Goal: Information Seeking & Learning: Learn about a topic

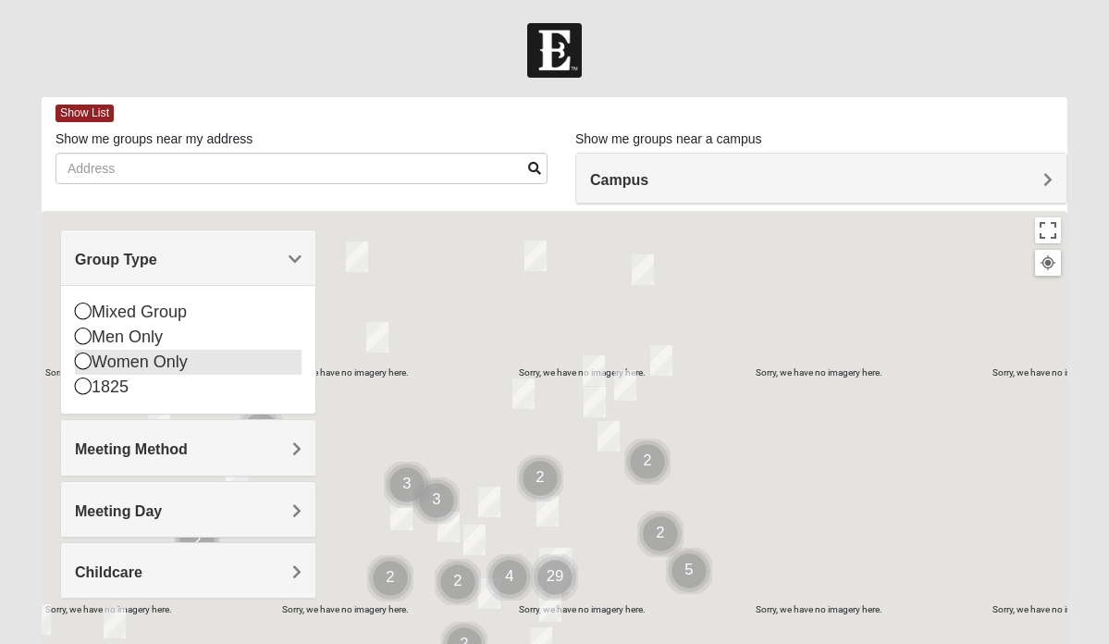
click at [81, 361] on icon at bounding box center [83, 360] width 17 height 17
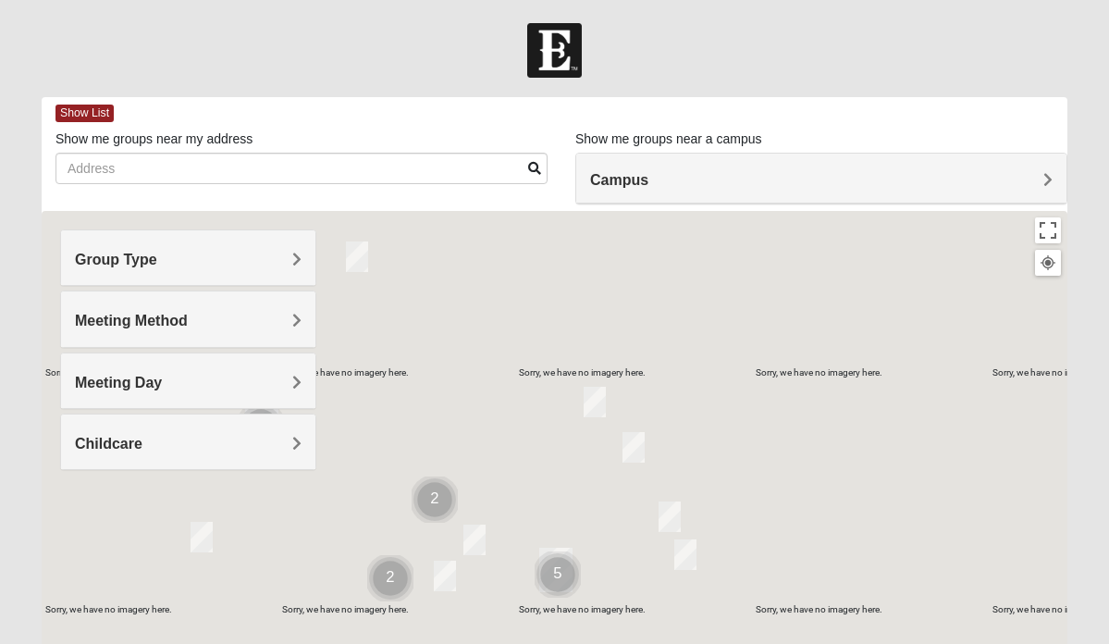
click at [146, 322] on span "Meeting Method" at bounding box center [131, 321] width 113 height 16
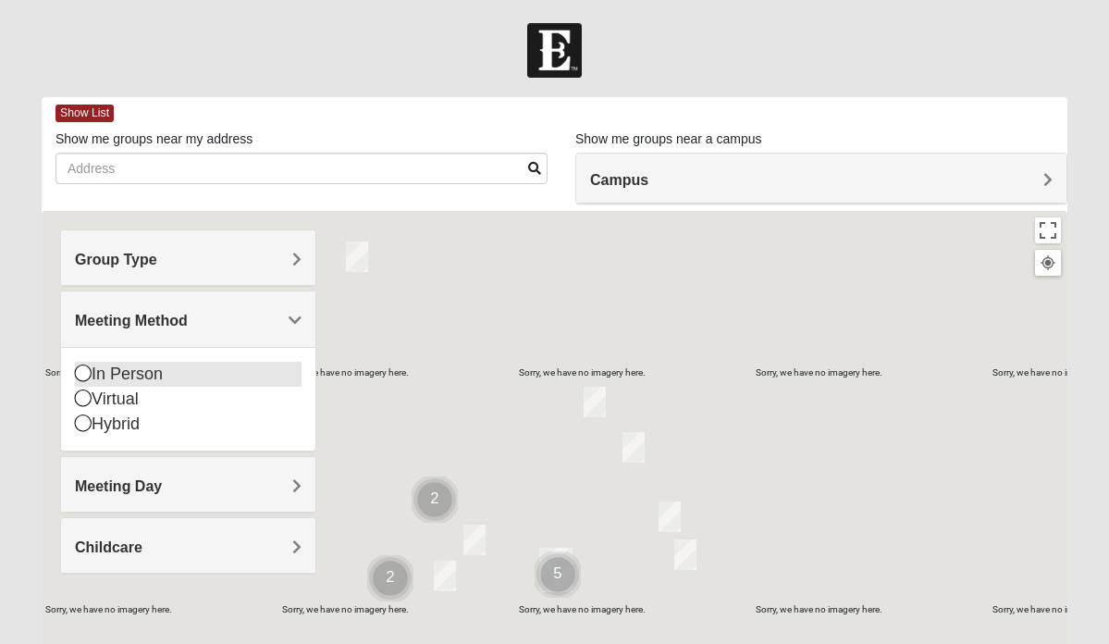
click at [79, 371] on icon at bounding box center [83, 372] width 17 height 17
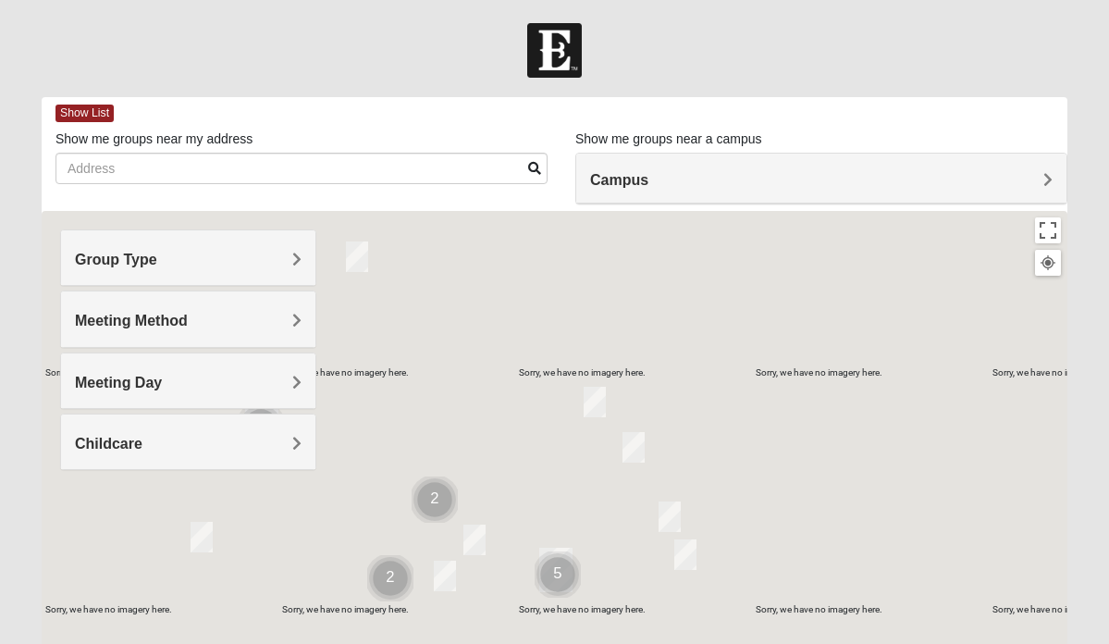
click at [239, 431] on div "Childcare" at bounding box center [188, 441] width 254 height 55
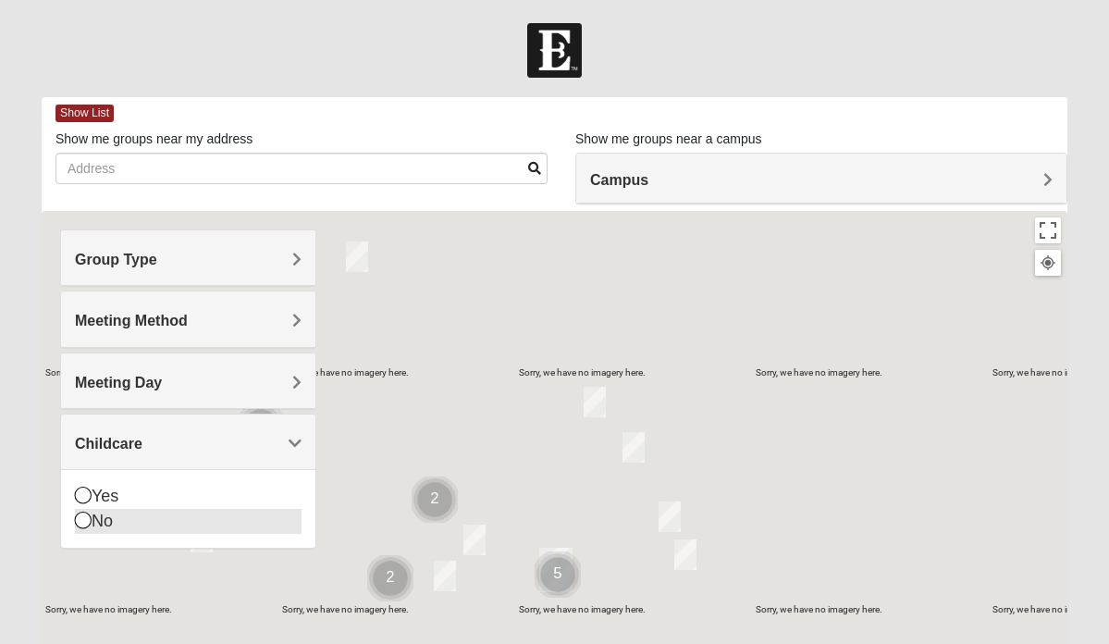
click at [79, 517] on icon at bounding box center [83, 519] width 17 height 17
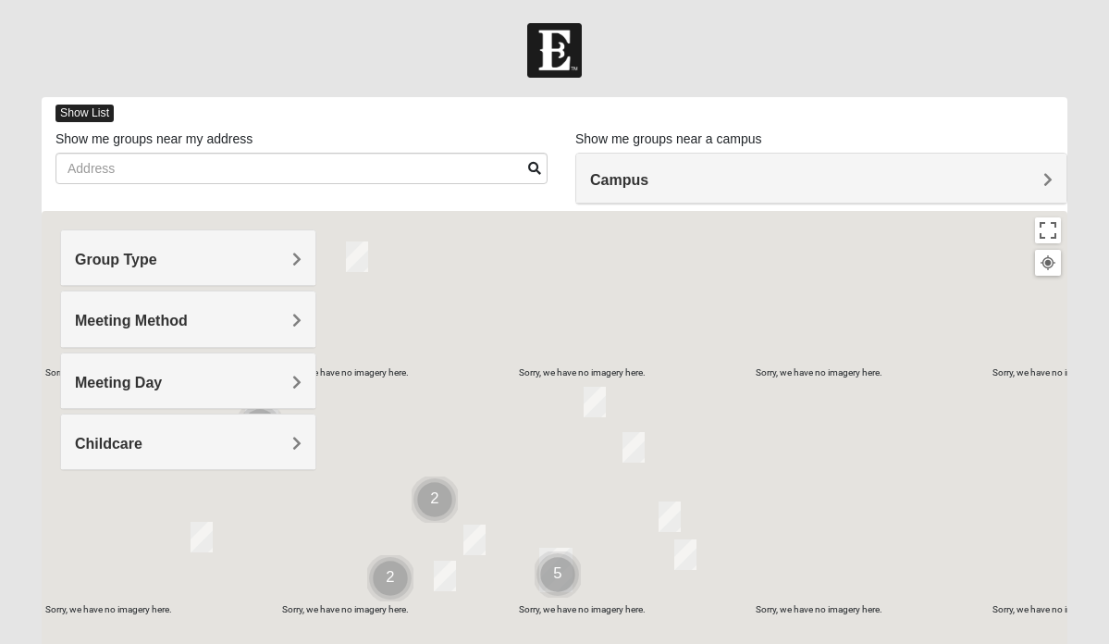
click at [88, 105] on span "Show List" at bounding box center [84, 114] width 58 height 18
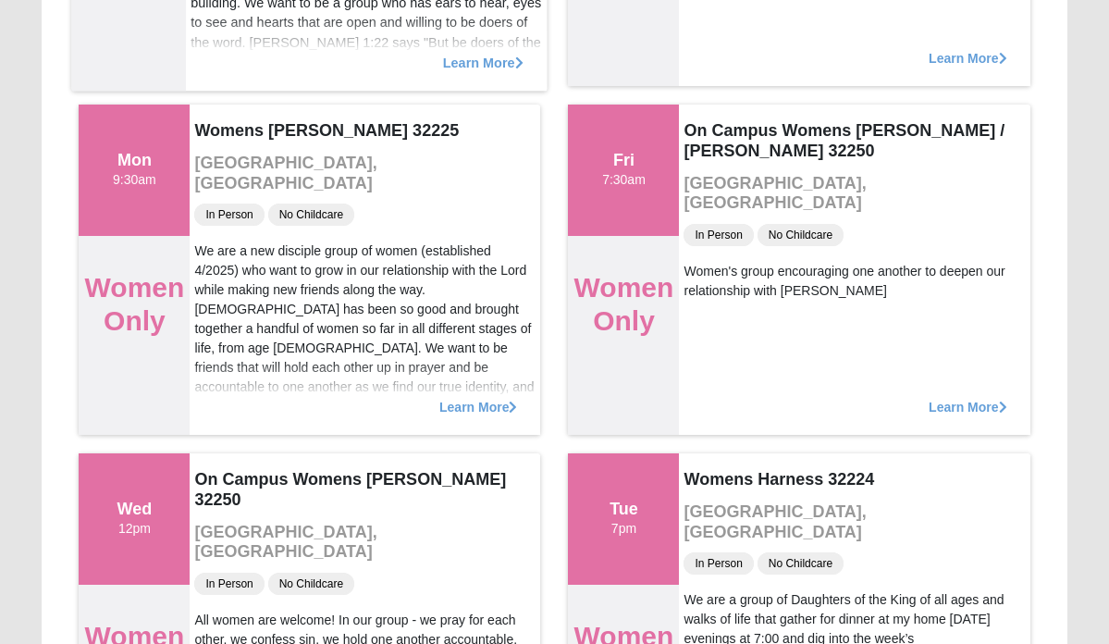
scroll to position [479, 0]
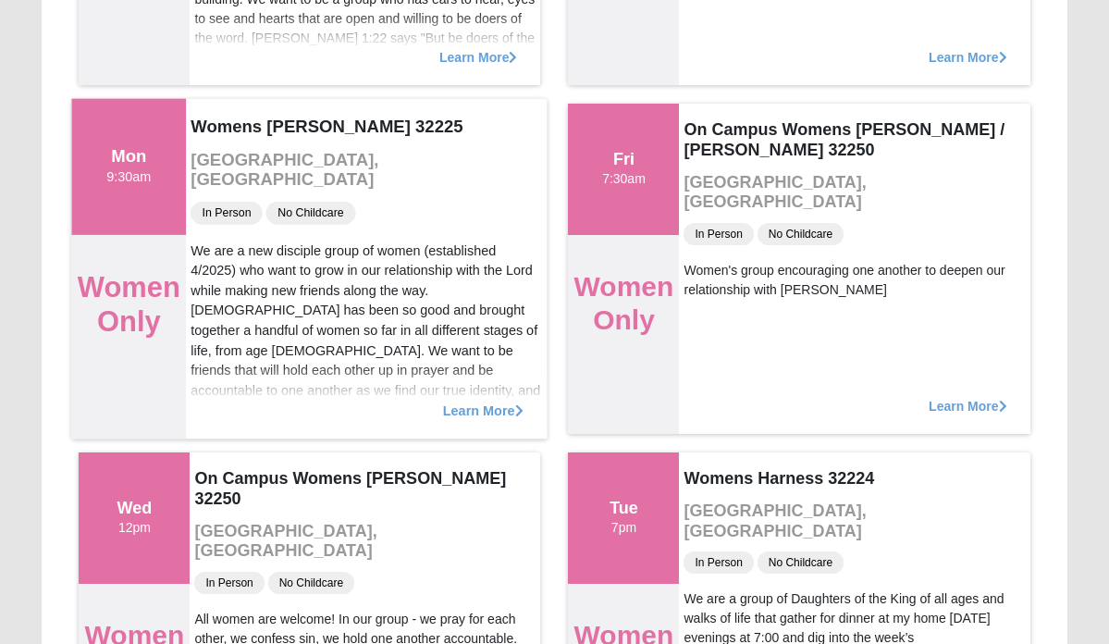
click at [478, 400] on span "Learn More" at bounding box center [483, 400] width 80 height 0
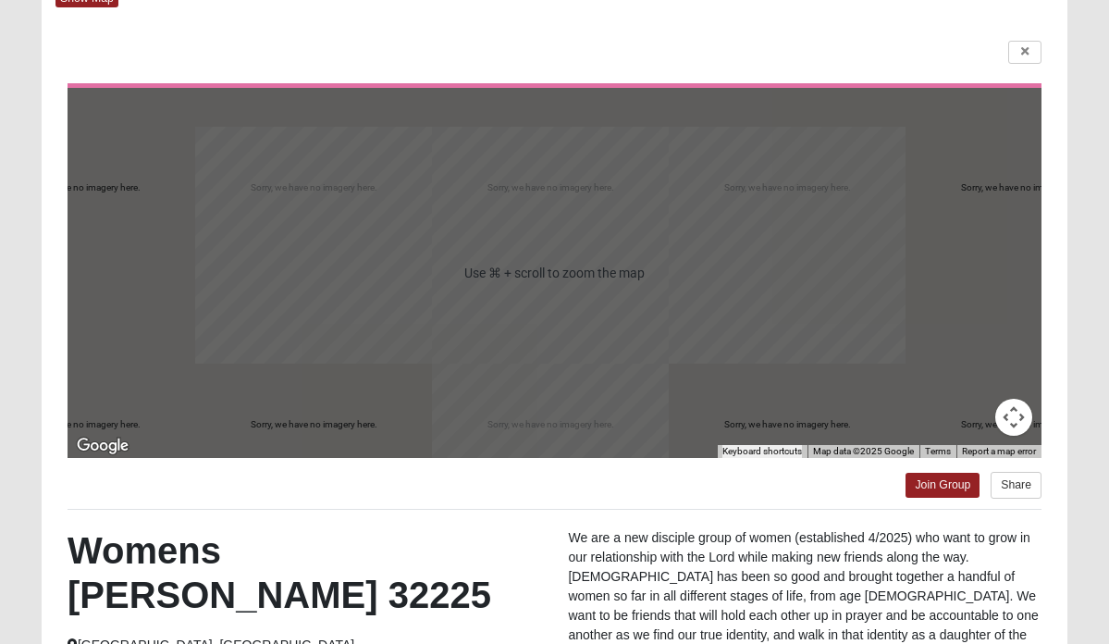
scroll to position [115, 0]
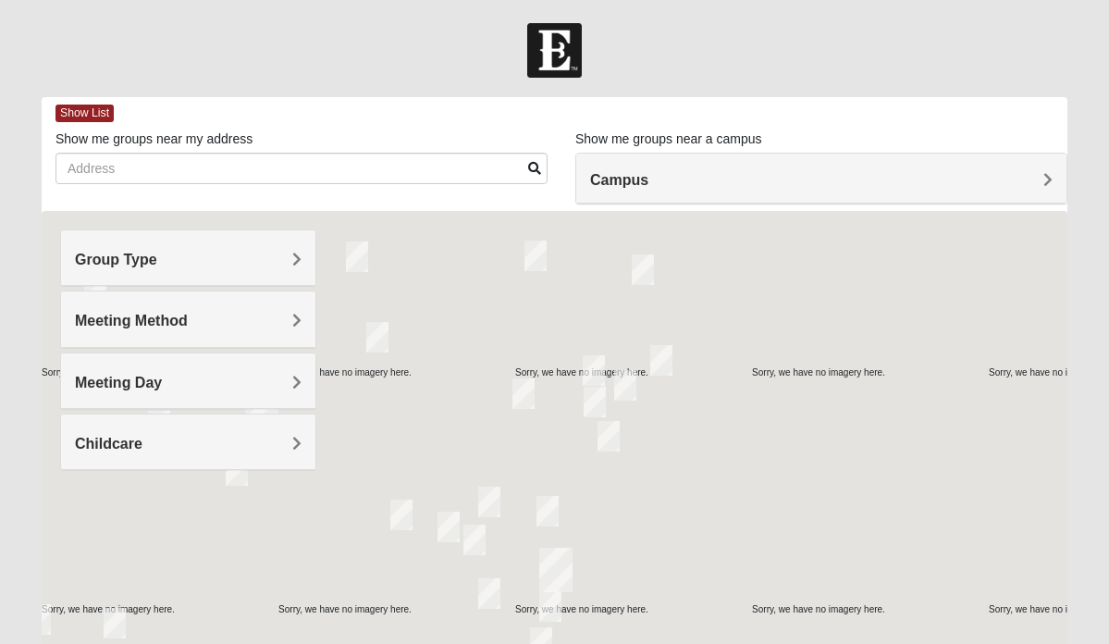
click at [290, 256] on h4 "Group Type" at bounding box center [188, 260] width 227 height 18
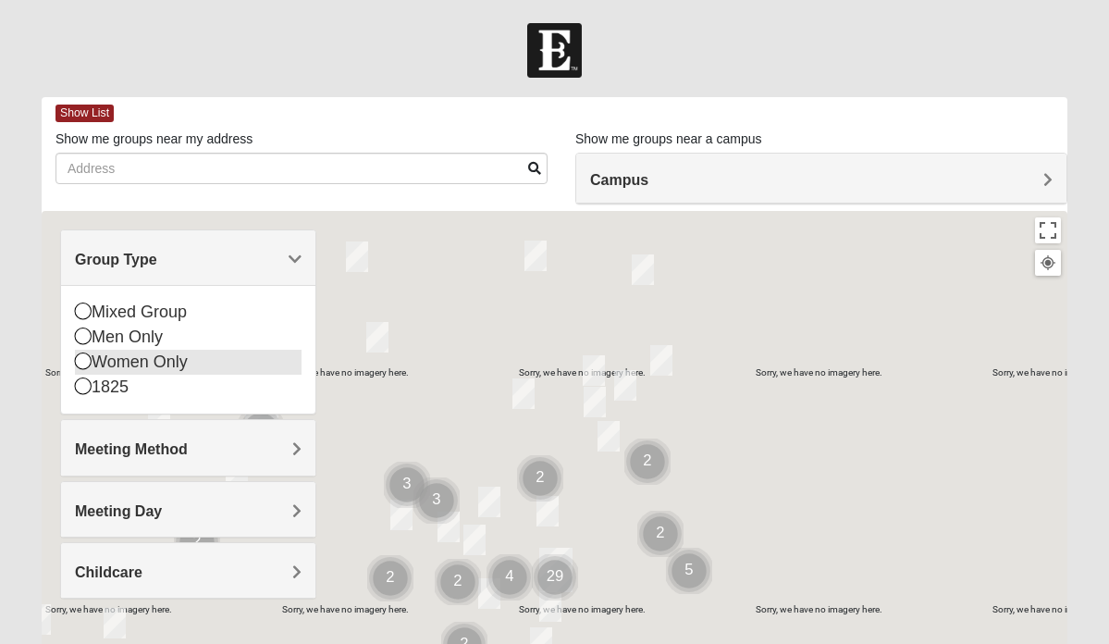
click at [79, 360] on icon at bounding box center [83, 360] width 17 height 17
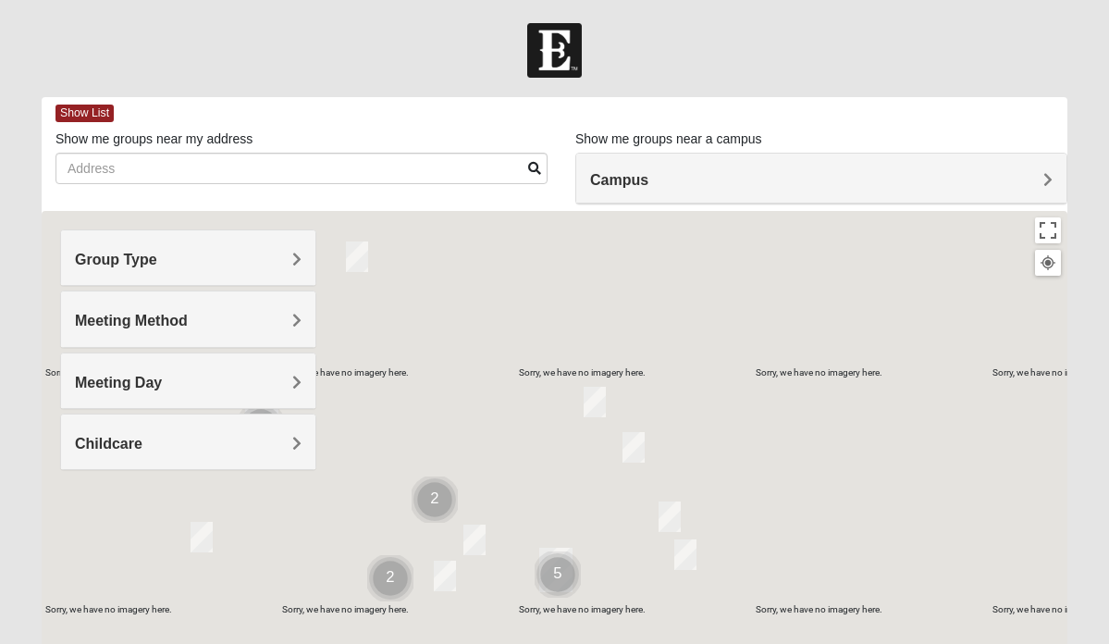
click at [101, 316] on span "Meeting Method" at bounding box center [131, 321] width 113 height 16
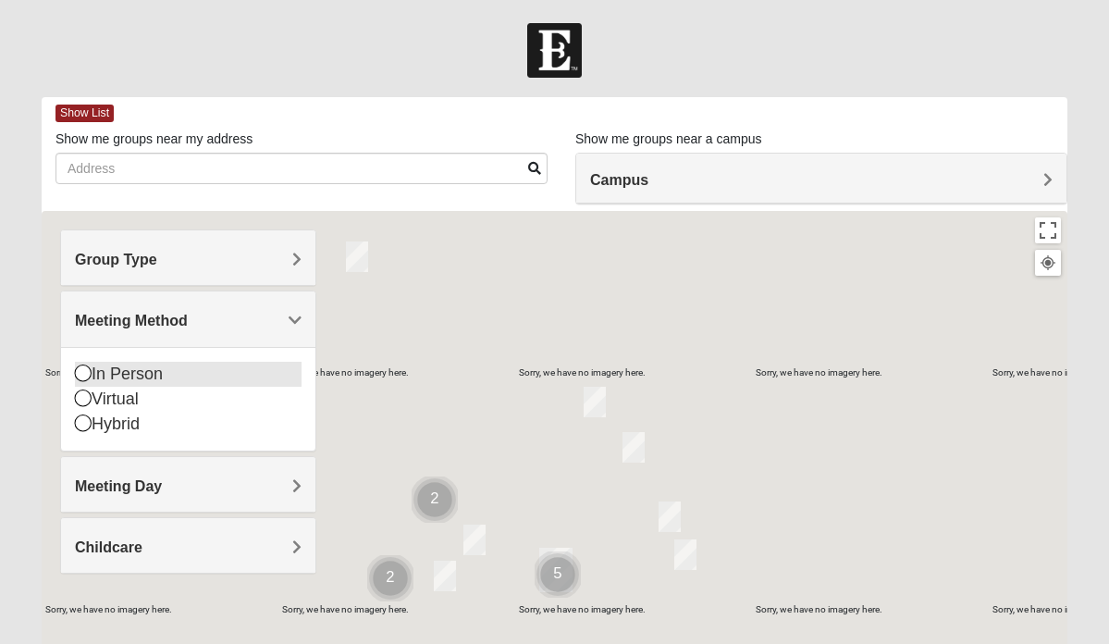
click at [80, 370] on icon at bounding box center [83, 372] width 17 height 17
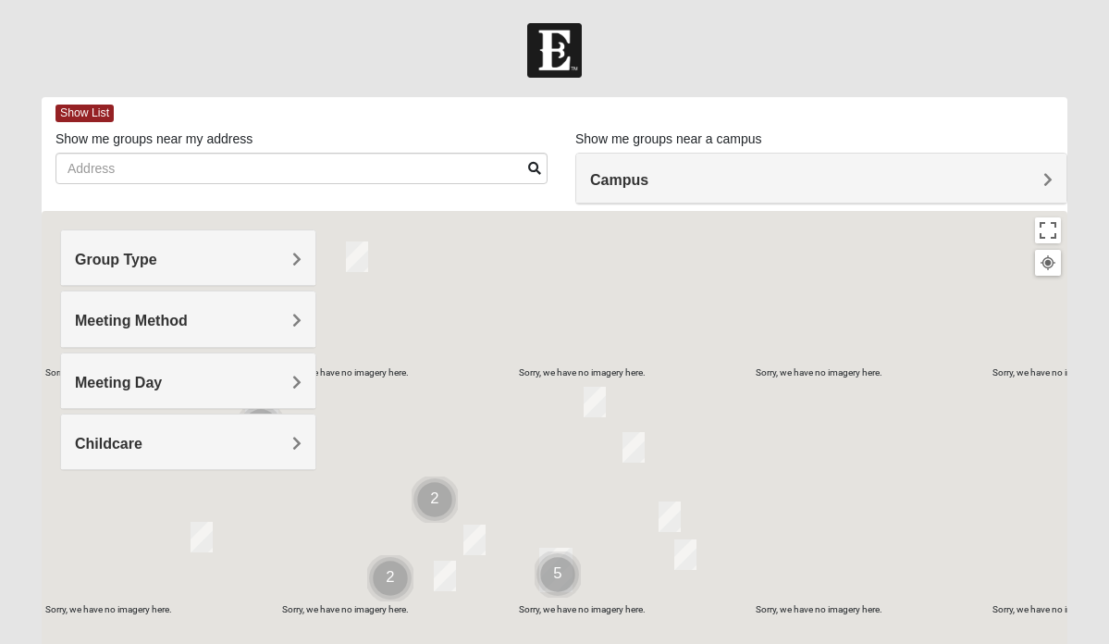
click at [120, 440] on span "Childcare" at bounding box center [109, 444] width 68 height 16
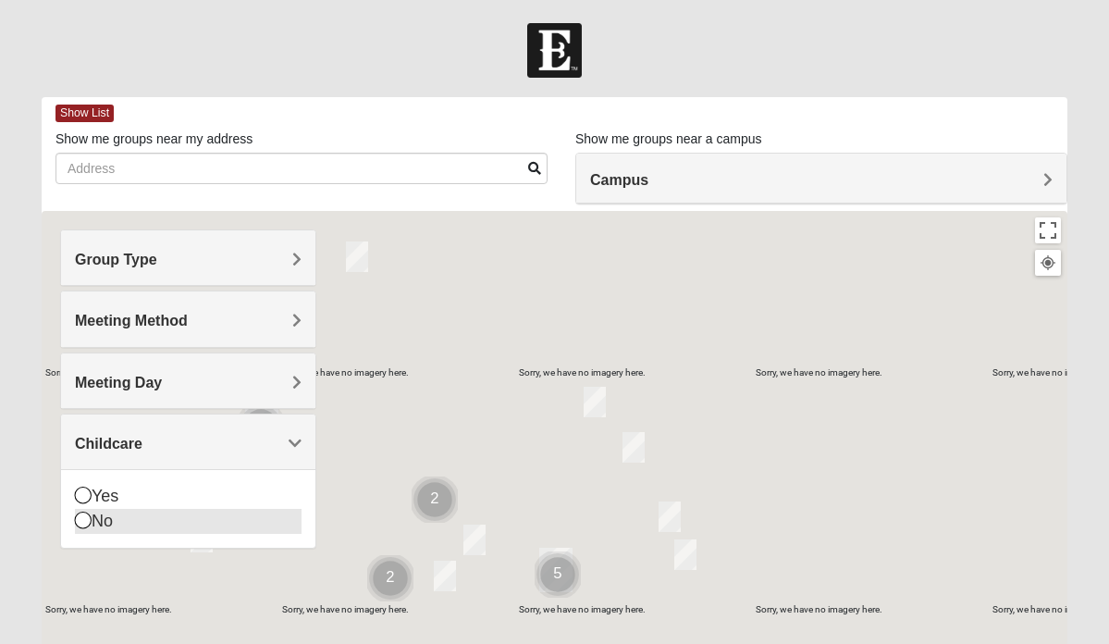
click at [80, 520] on icon at bounding box center [83, 519] width 17 height 17
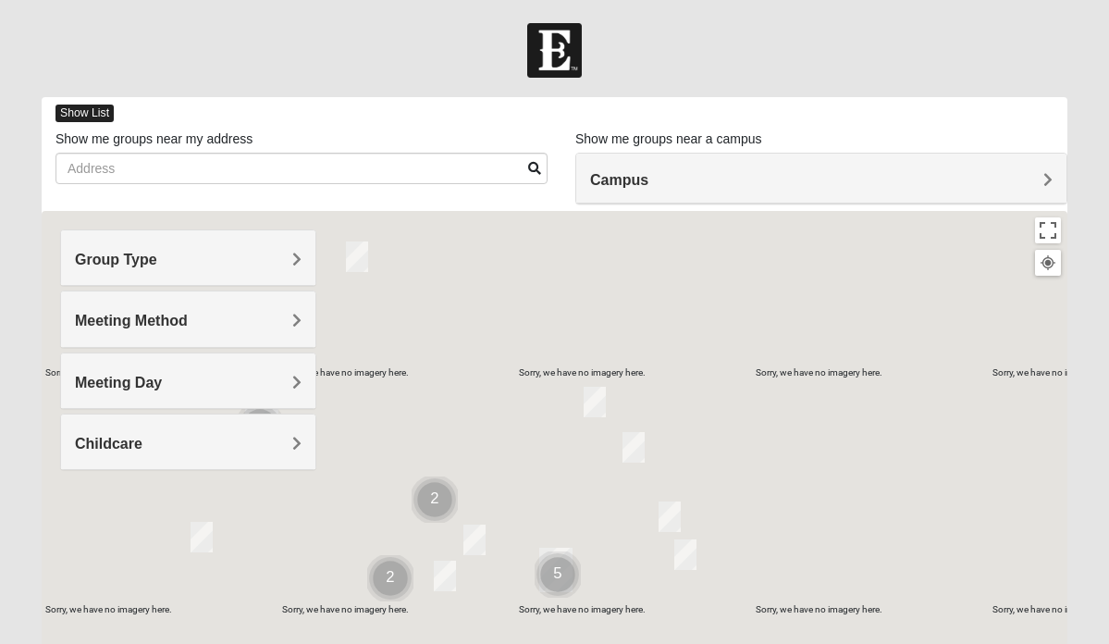
click at [87, 110] on span "Show List" at bounding box center [84, 114] width 58 height 18
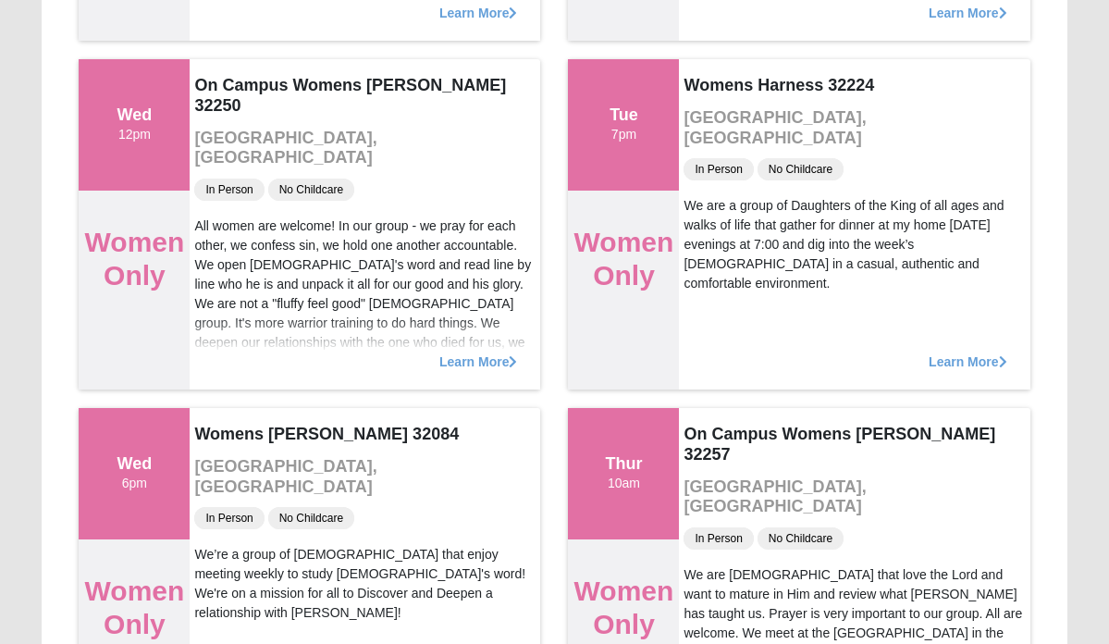
scroll to position [880, 0]
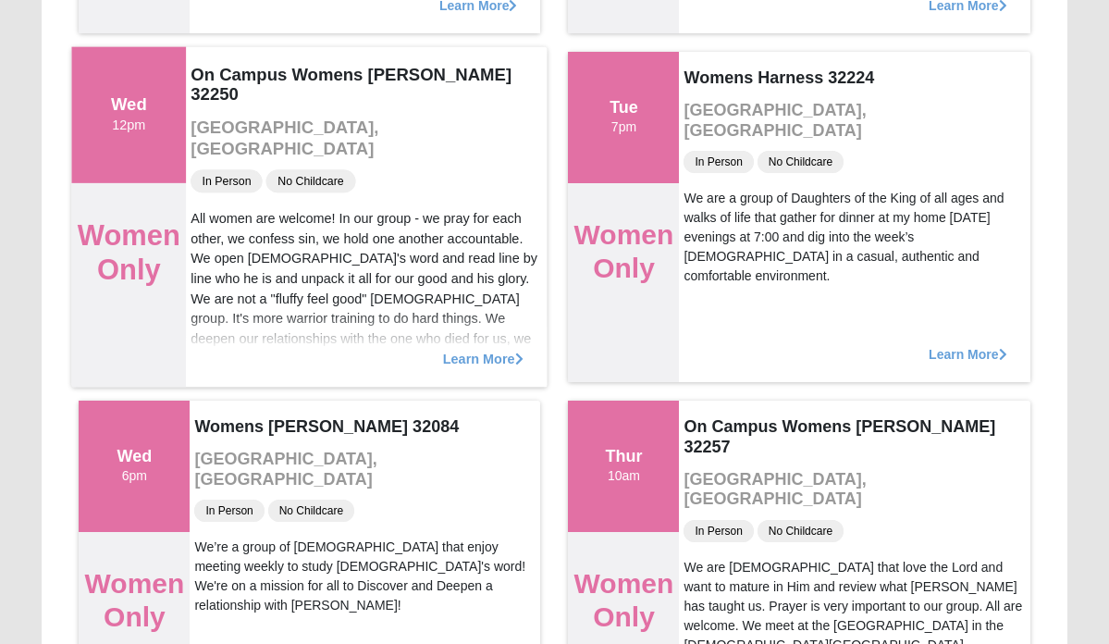
click at [477, 349] on span "Learn More" at bounding box center [483, 349] width 80 height 0
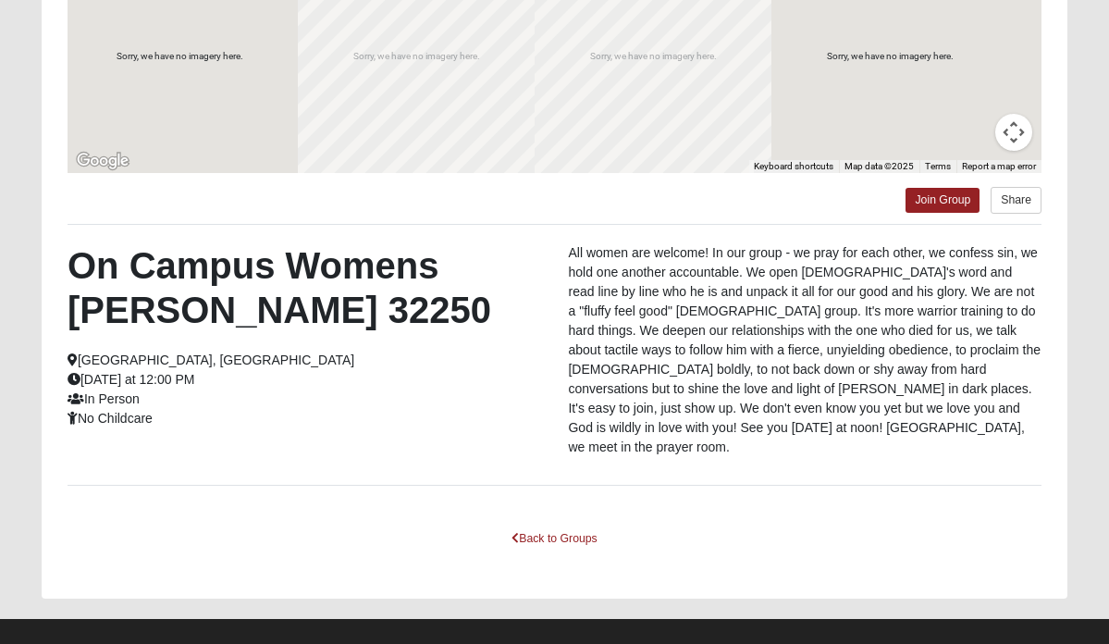
scroll to position [399, 0]
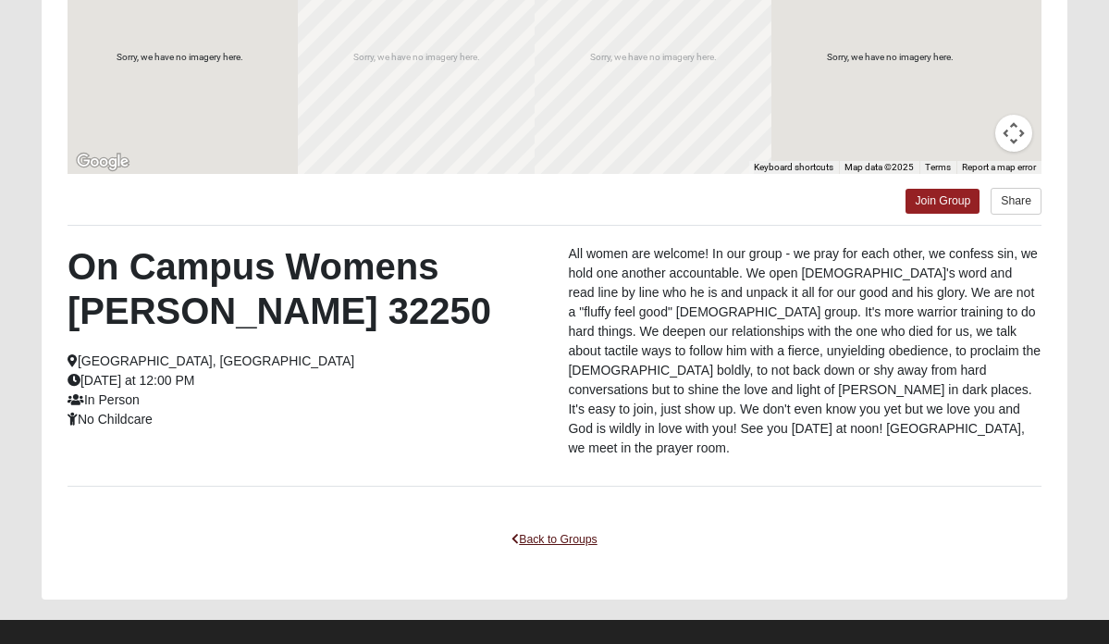
click at [535, 525] on link "Back to Groups" at bounding box center [553, 539] width 109 height 29
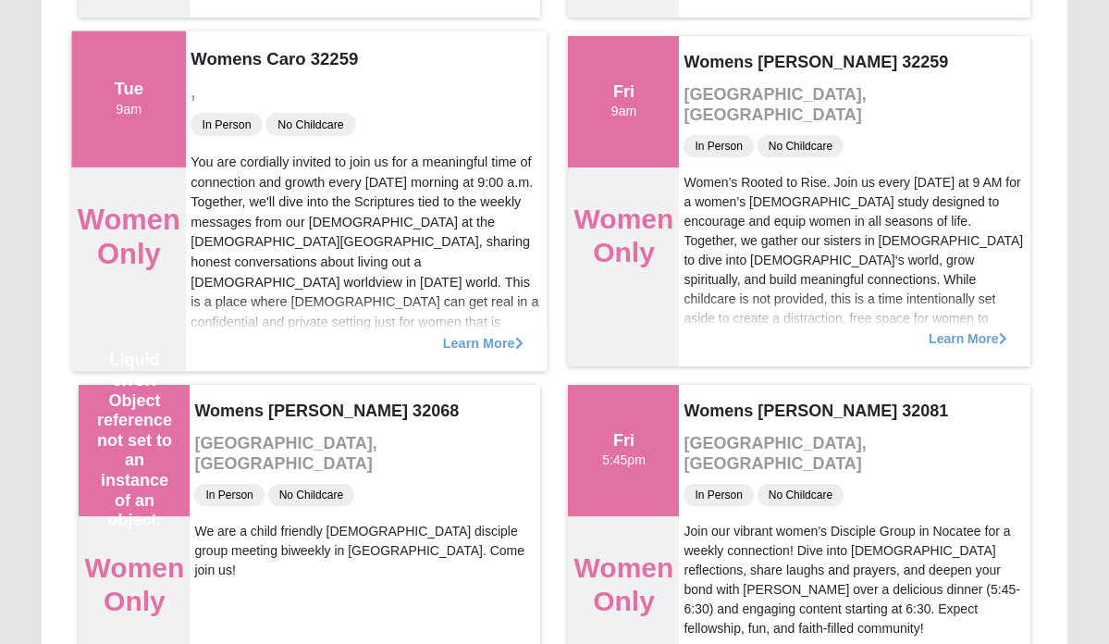
scroll to position [10311, 0]
click at [475, 332] on span "Learn More" at bounding box center [483, 332] width 80 height 0
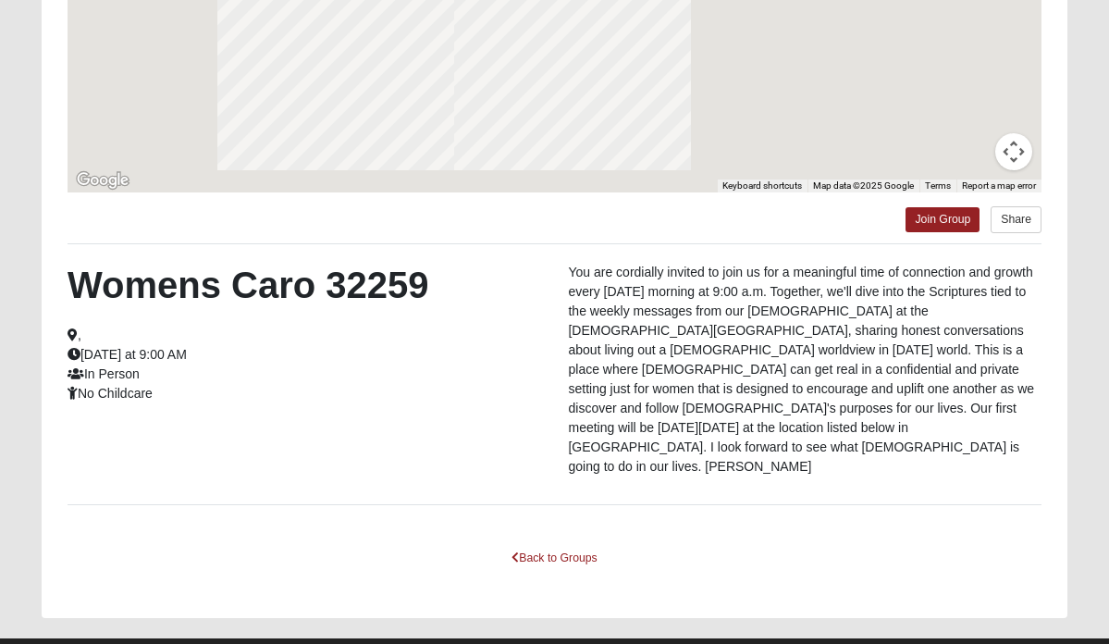
scroll to position [379, 0]
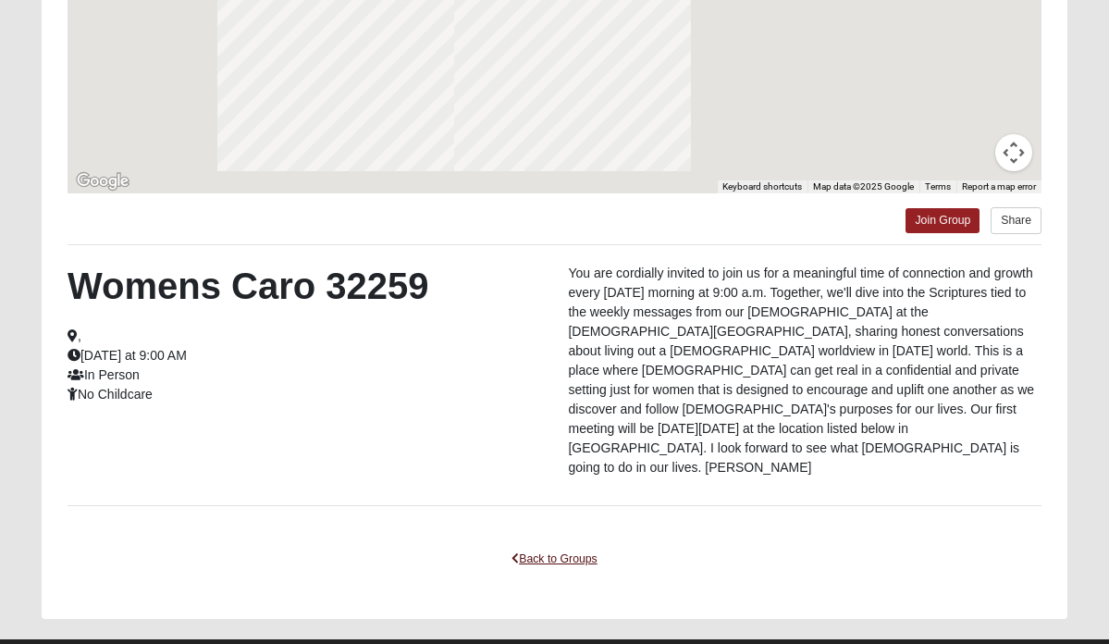
click at [570, 545] on link "Back to Groups" at bounding box center [553, 559] width 109 height 29
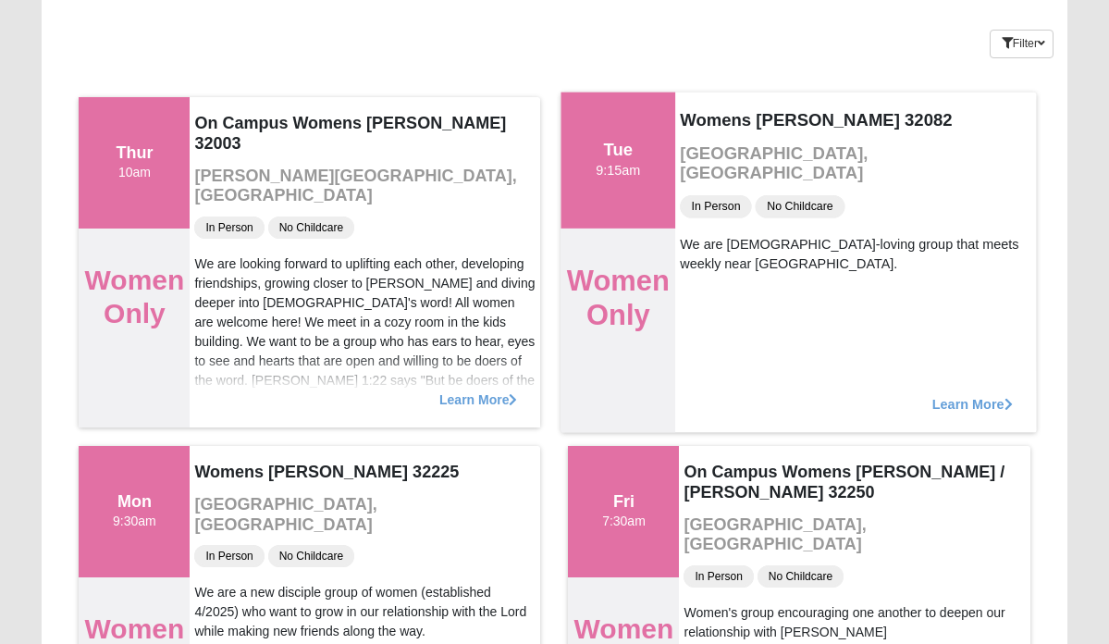
scroll to position [137, 0]
click at [978, 394] on span "Learn More" at bounding box center [972, 394] width 80 height 0
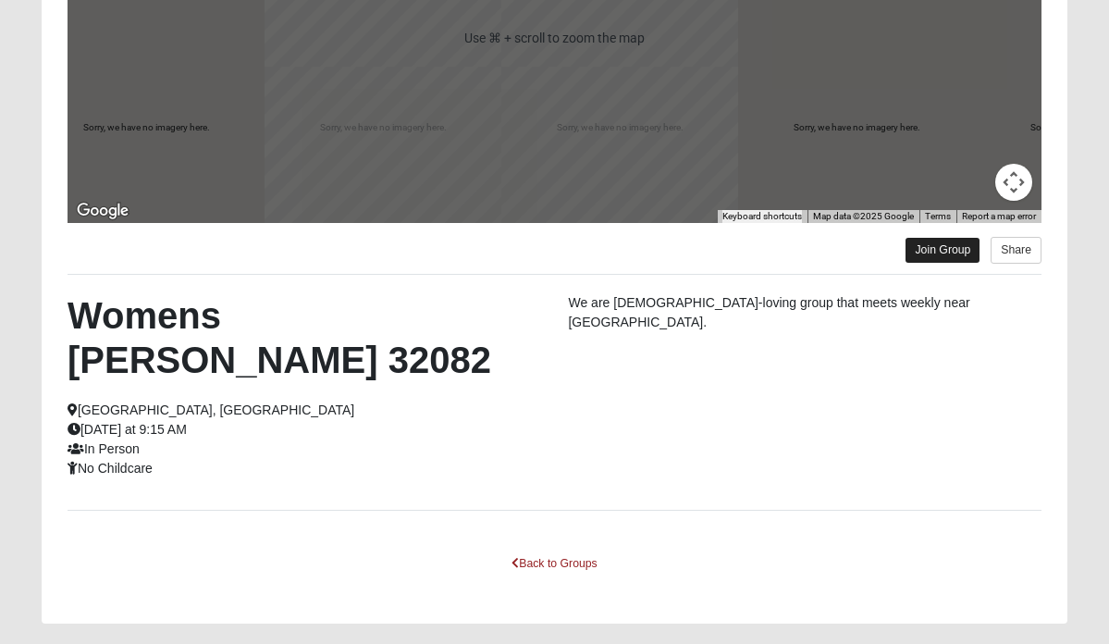
scroll to position [349, 0]
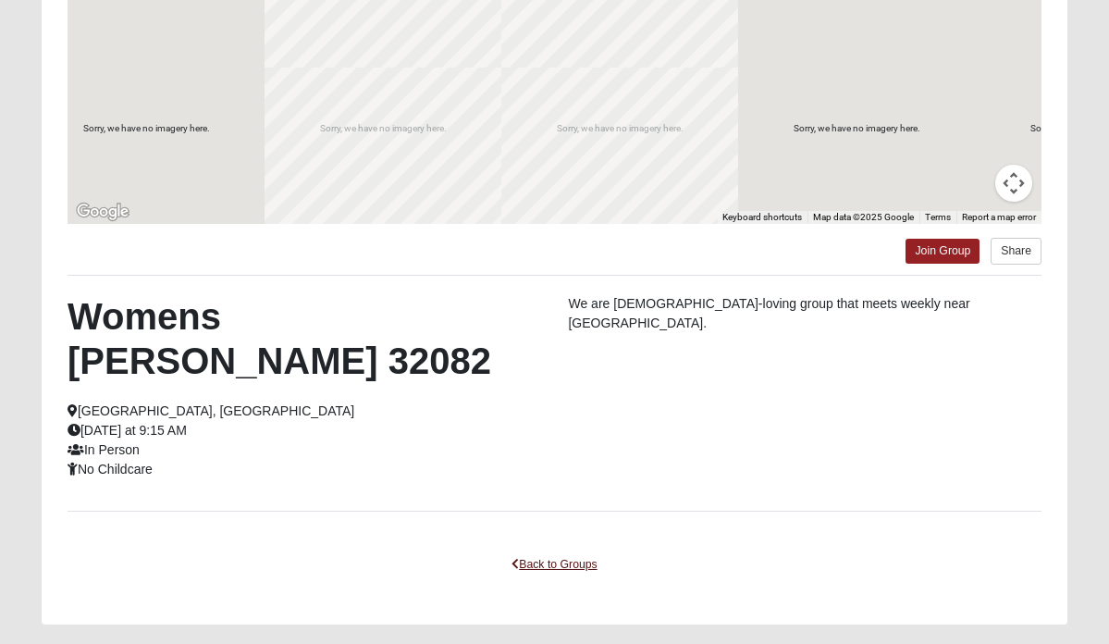
click at [552, 550] on link "Back to Groups" at bounding box center [553, 564] width 109 height 29
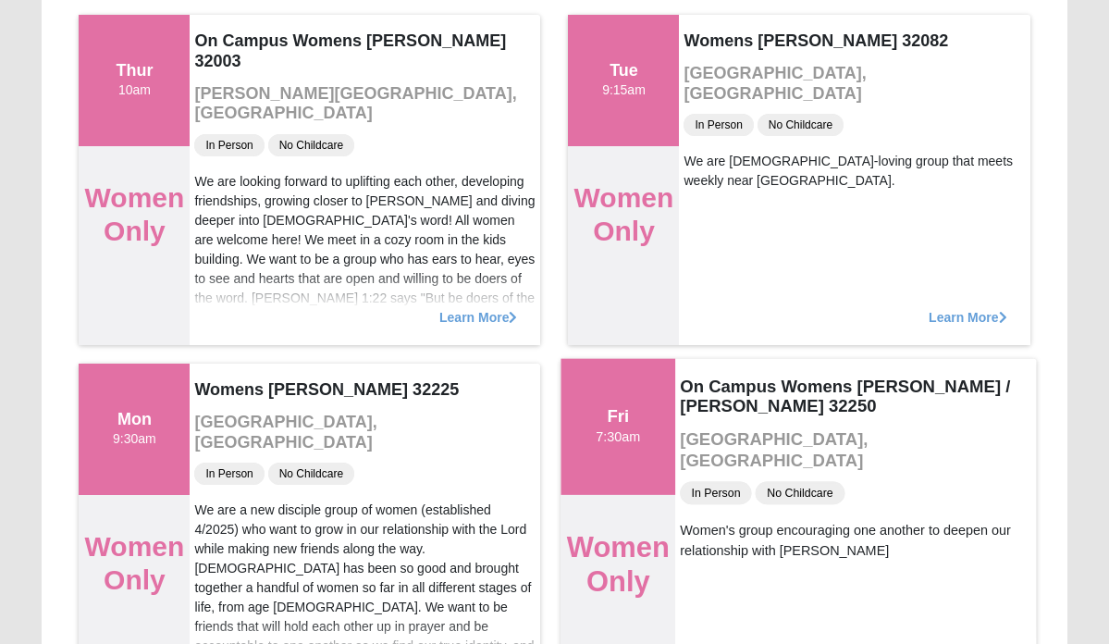
scroll to position [219, 0]
